Goal: Answer question/provide support: Share knowledge or assist other users

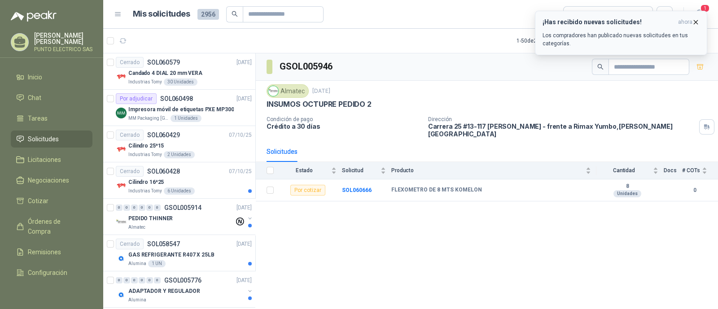
click at [556, 47] on p "Los compradores han publicado nuevas solicitudes en tus categorías." at bounding box center [620, 39] width 157 height 16
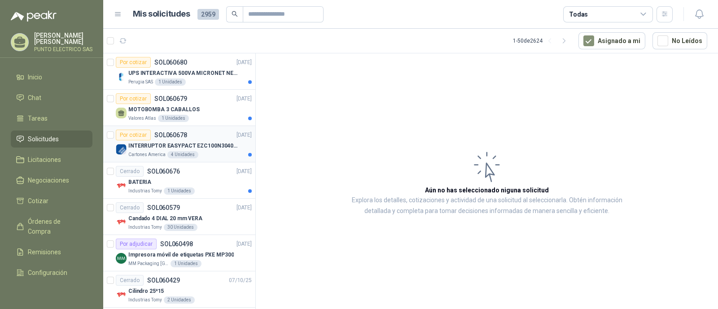
click at [220, 149] on p "INTERRUPTOR EASYPACT EZC100N3040C 40AMP 25K SCHNEIDER" at bounding box center [184, 146] width 112 height 9
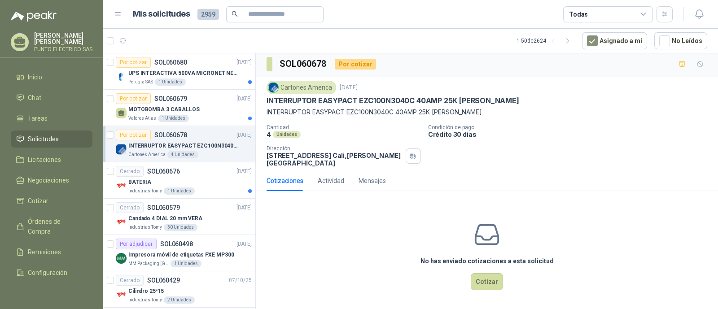
scroll to position [2, 0]
click at [487, 279] on button "Cotizar" at bounding box center [487, 281] width 32 height 17
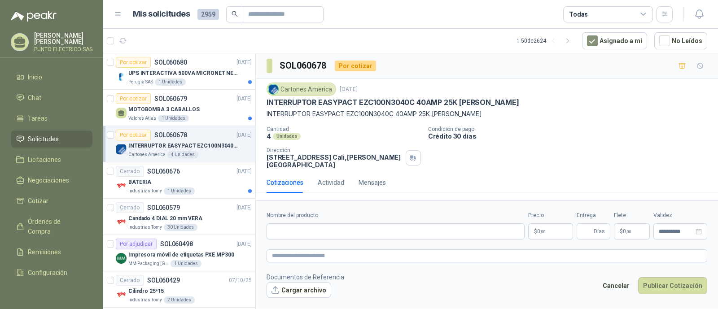
scroll to position [0, 0]
click at [311, 236] on input "Nombre del producto" at bounding box center [395, 231] width 258 height 16
type input "**********"
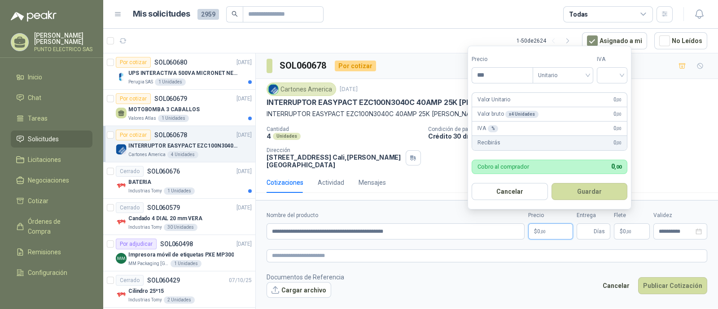
click at [541, 234] on p "$ 0 ,00" at bounding box center [550, 231] width 45 height 16
type input "*********"
click at [622, 77] on input "search" at bounding box center [612, 74] width 20 height 13
click at [610, 97] on div "19%" at bounding box center [614, 94] width 17 height 10
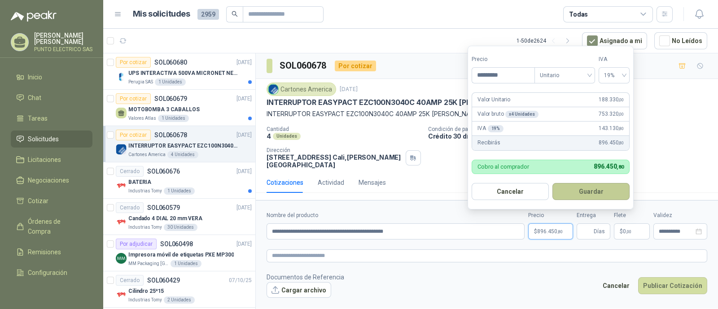
click at [595, 189] on button "Guardar" at bounding box center [590, 191] width 77 height 17
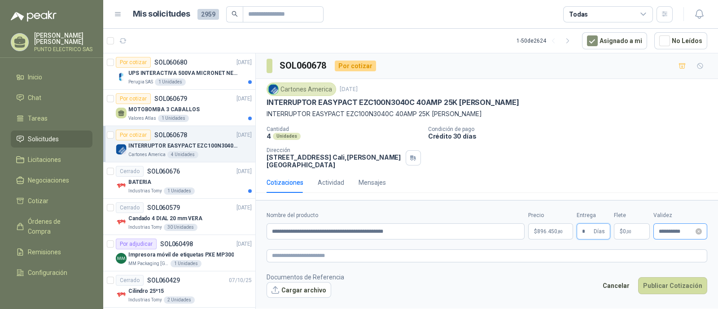
type input "*"
click at [685, 233] on input "**********" at bounding box center [675, 232] width 35 height 6
click at [587, 262] on form "**********" at bounding box center [487, 254] width 462 height 109
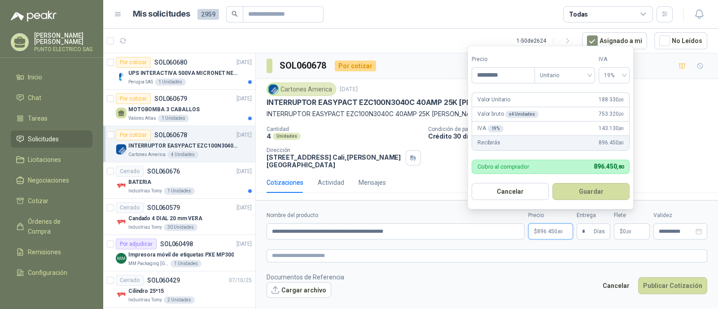
click at [544, 231] on span "896.450 ,80" at bounding box center [550, 231] width 26 height 5
click at [583, 197] on button "Guardar" at bounding box center [590, 191] width 77 height 17
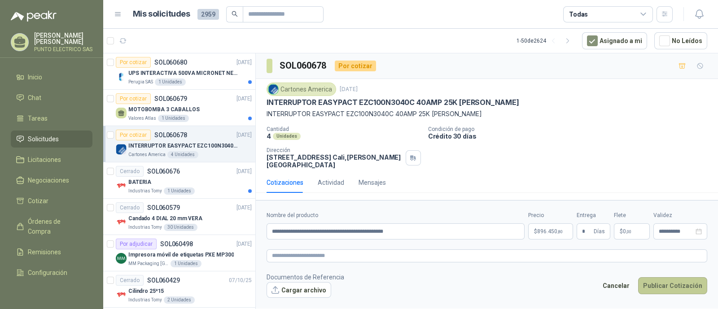
click at [673, 284] on button "Publicar Cotización" at bounding box center [672, 285] width 69 height 17
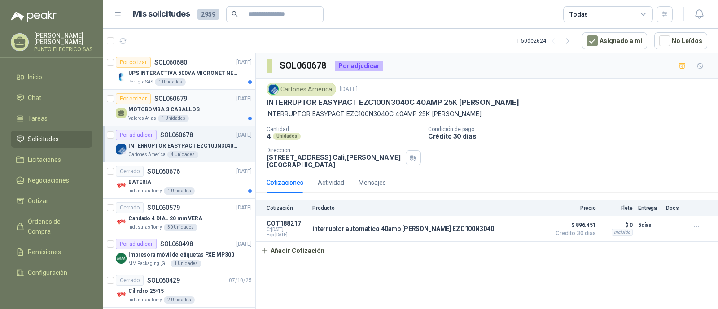
click at [216, 106] on div "MOTOBOMBA 3 CABALLOS" at bounding box center [189, 109] width 123 height 11
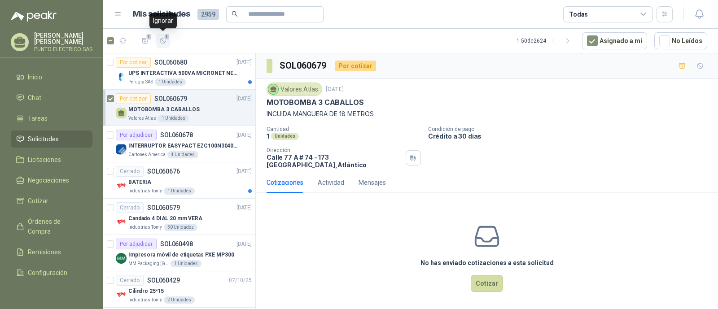
click at [165, 36] on span "1" at bounding box center [167, 36] width 6 height 7
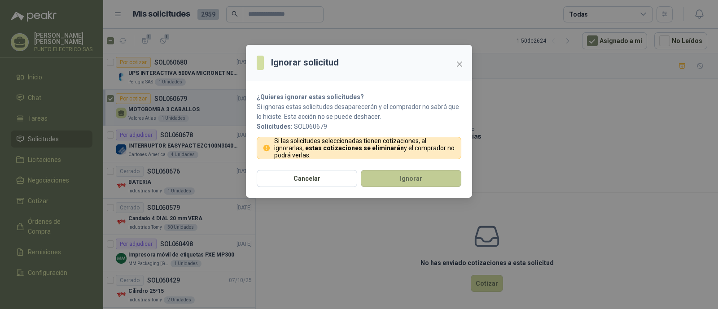
click at [415, 176] on button "Ignorar" at bounding box center [411, 178] width 100 height 17
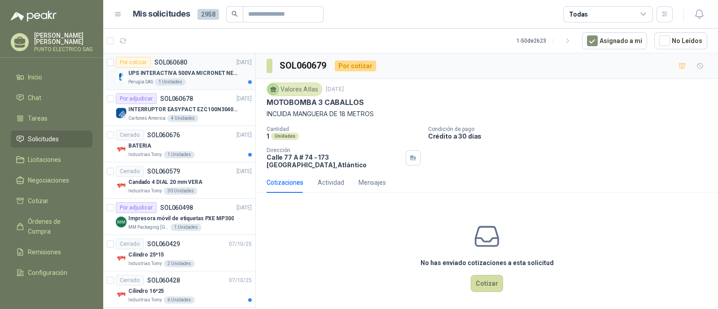
click at [205, 72] on p "UPS INTERACTIVA 500VA MICRONET NEGRA MARCA: POWEST NICOMAR" at bounding box center [184, 73] width 112 height 9
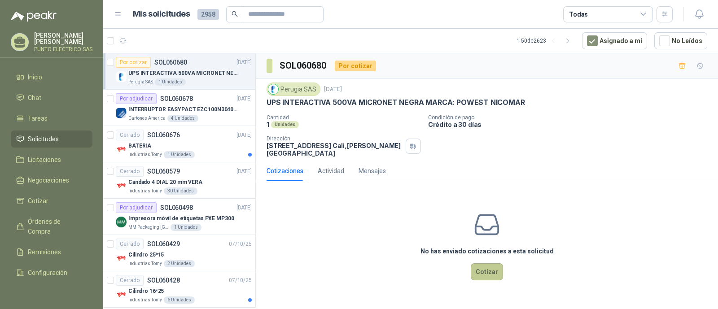
click at [485, 270] on button "Cotizar" at bounding box center [487, 271] width 32 height 17
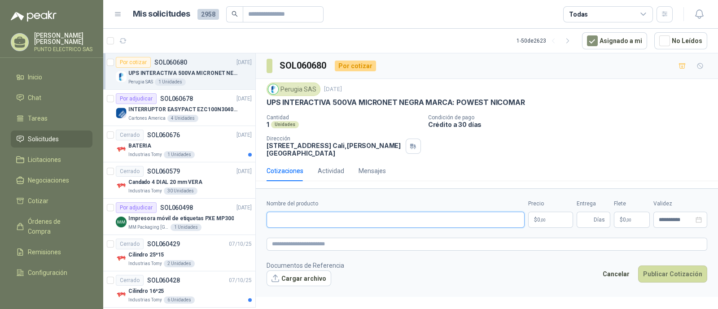
click at [322, 223] on input "Nombre del producto" at bounding box center [395, 220] width 258 height 16
type input "**********"
click at [550, 225] on body "Julian Gaviria PUNTO ELECTRICO SAS Inicio Chat Tareas Solicitudes Licitaciones …" at bounding box center [359, 154] width 718 height 309
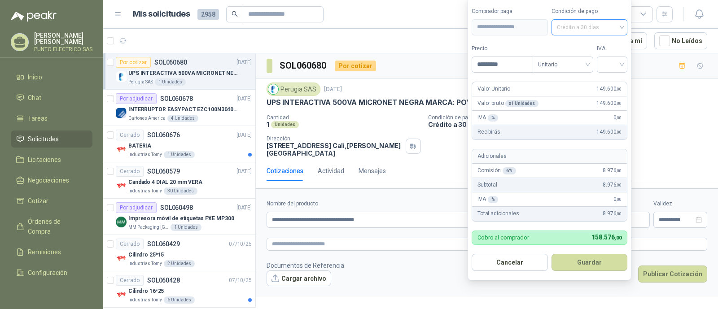
click at [621, 31] on span "Crédito a 30 días" at bounding box center [589, 27] width 65 height 13
type input "*********"
click at [621, 31] on span "Crédito a 30 días" at bounding box center [589, 27] width 65 height 13
click at [622, 64] on input "search" at bounding box center [612, 63] width 20 height 13
click at [612, 82] on div "19%" at bounding box center [614, 84] width 17 height 10
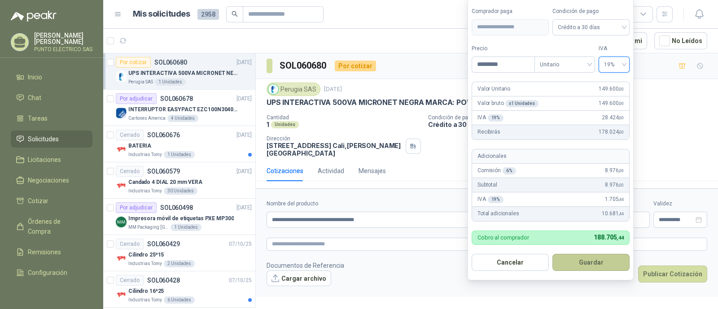
click at [592, 261] on button "Guardar" at bounding box center [590, 262] width 77 height 17
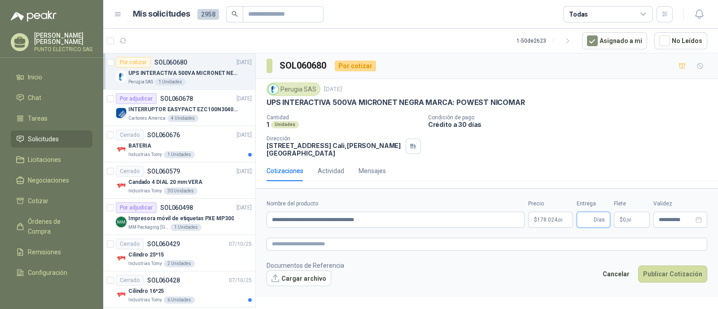
click at [589, 219] on input "Entrega" at bounding box center [587, 219] width 10 height 15
type input "*"
click at [684, 270] on button "Publicar Cotización" at bounding box center [672, 274] width 69 height 17
